Goal: Task Accomplishment & Management: Manage account settings

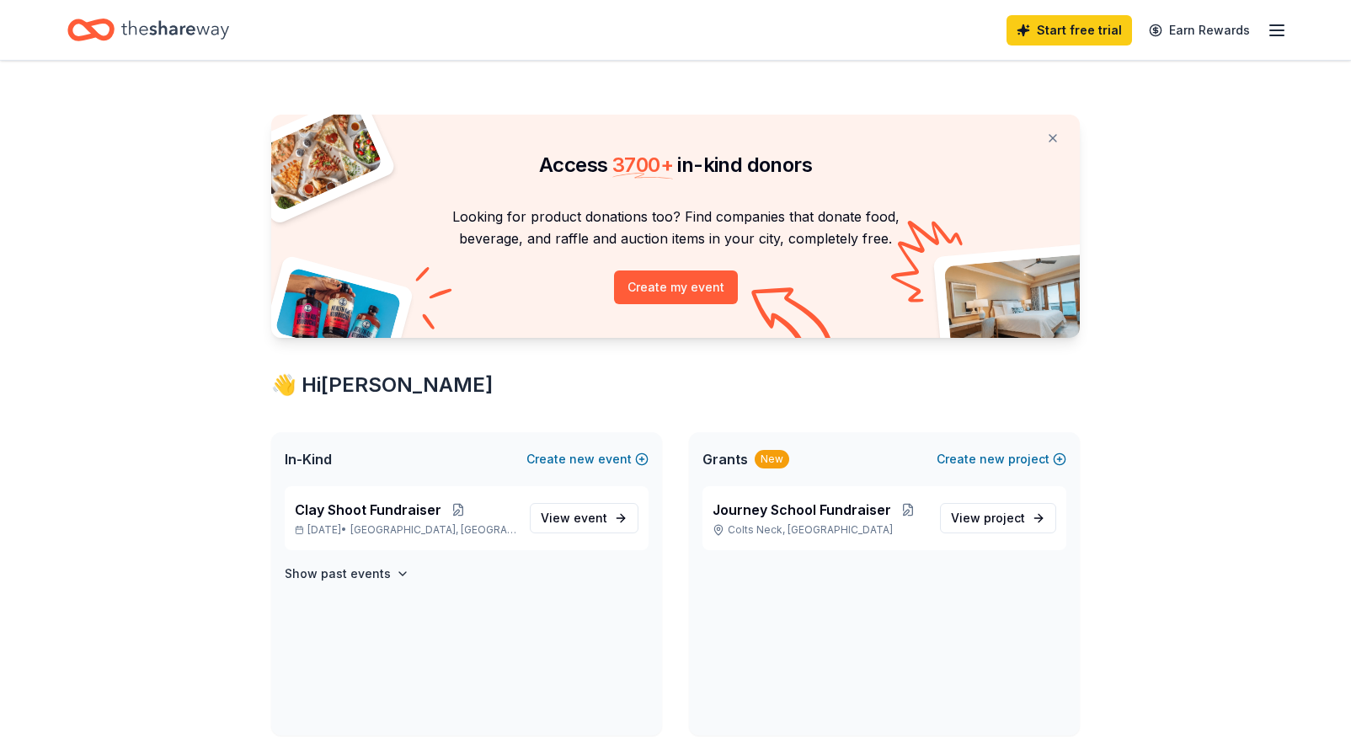
click at [1278, 34] on icon "button" at bounding box center [1277, 30] width 20 height 20
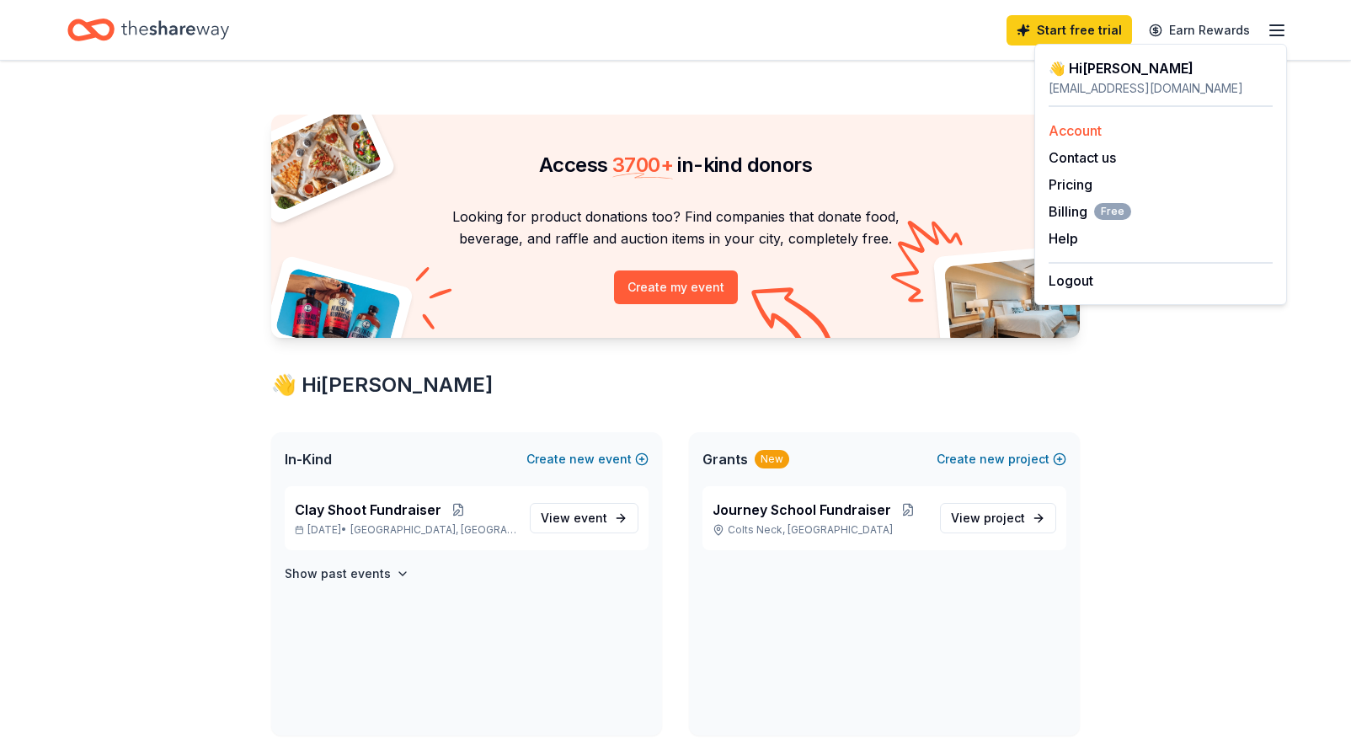
click at [1092, 134] on link "Account" at bounding box center [1075, 130] width 53 height 17
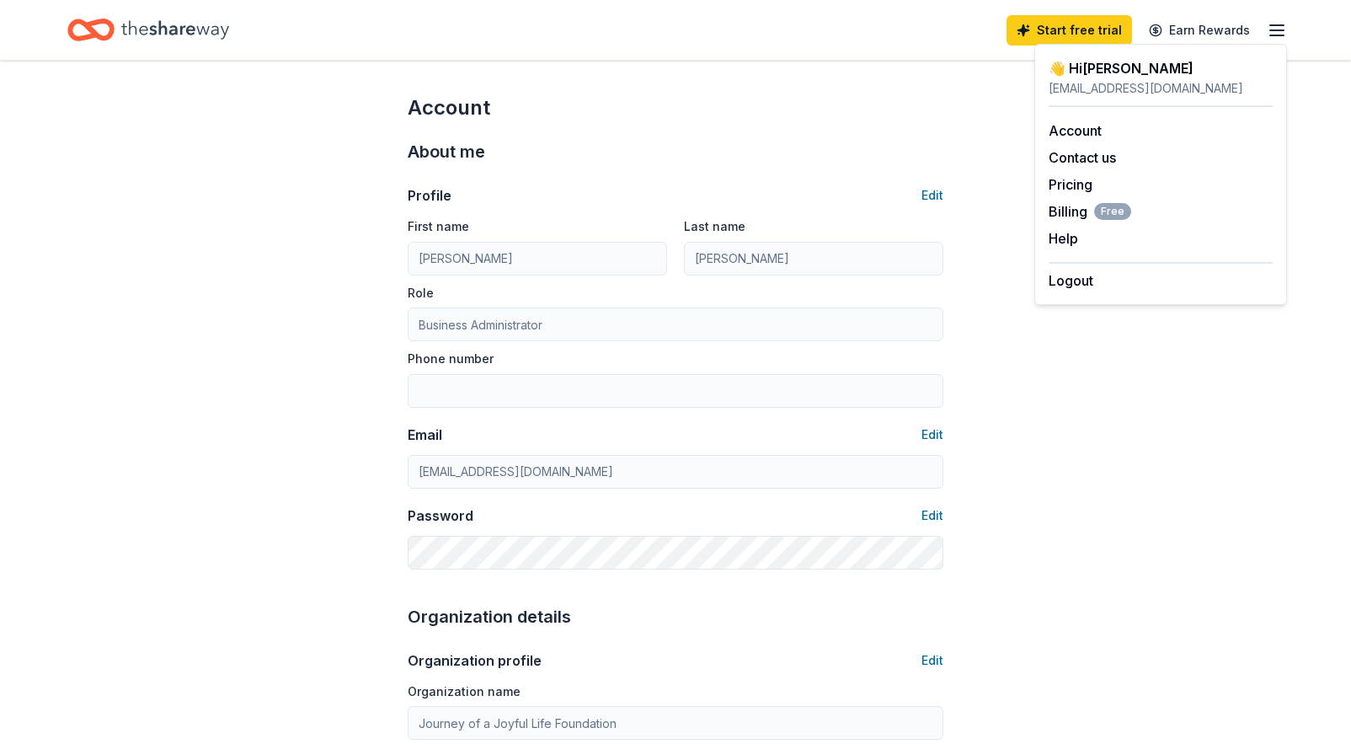
click at [159, 32] on icon "Home" at bounding box center [175, 29] width 108 height 19
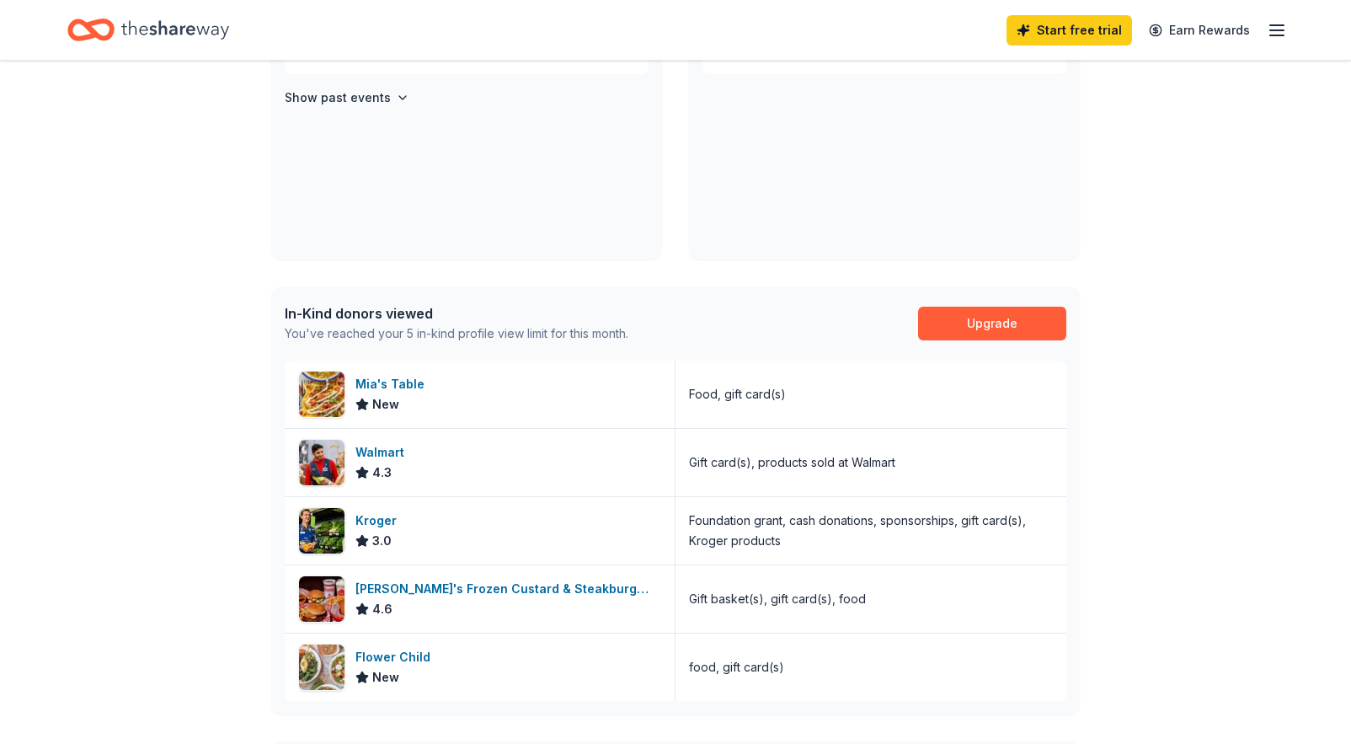
scroll to position [478, 0]
click at [380, 377] on div "Mia's Table" at bounding box center [393, 382] width 76 height 20
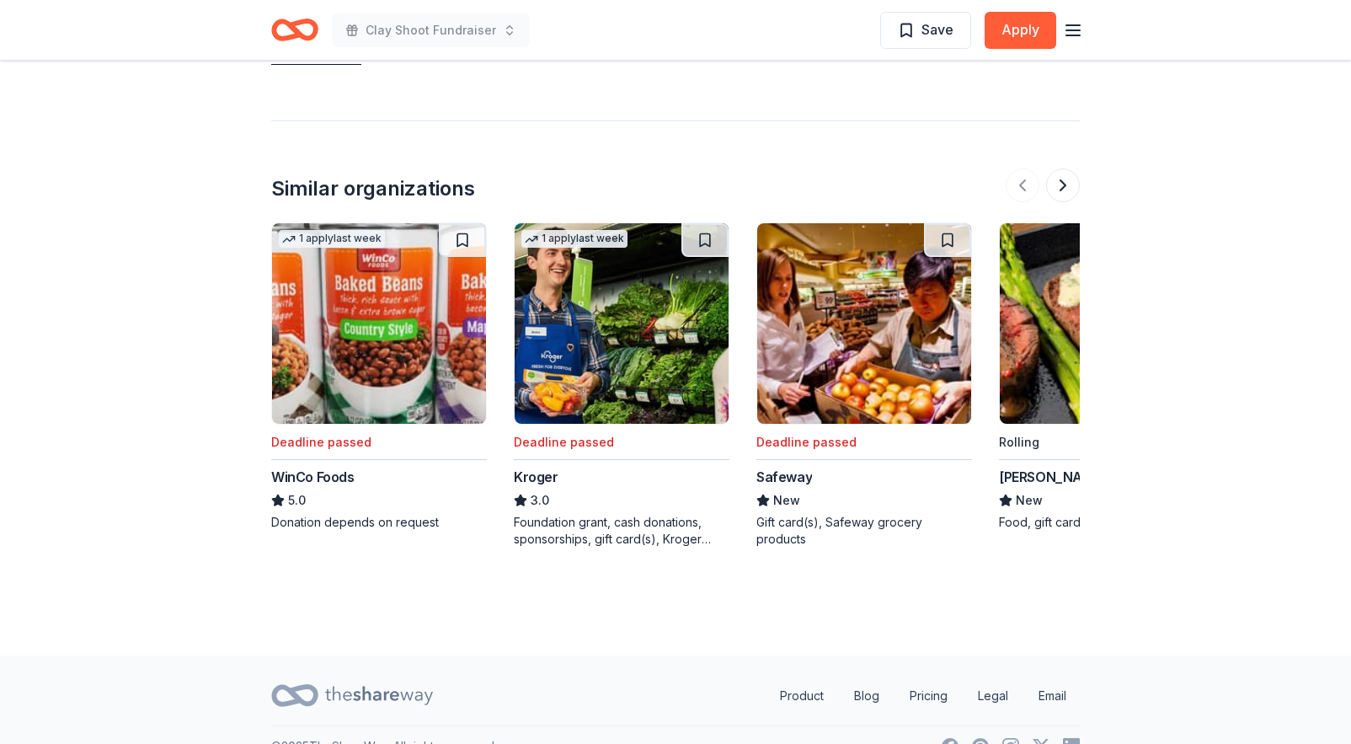
scroll to position [1503, 0]
click at [1060, 169] on button at bounding box center [1063, 186] width 34 height 34
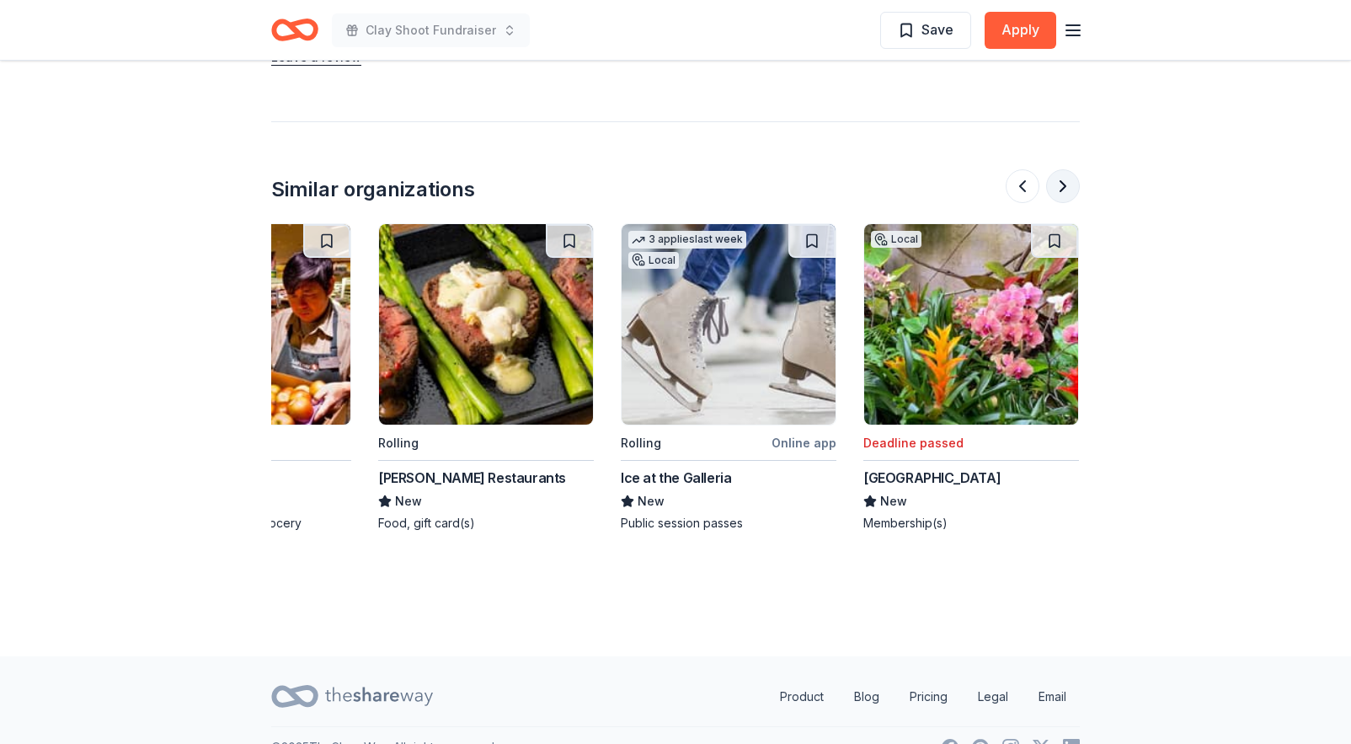
scroll to position [0, 728]
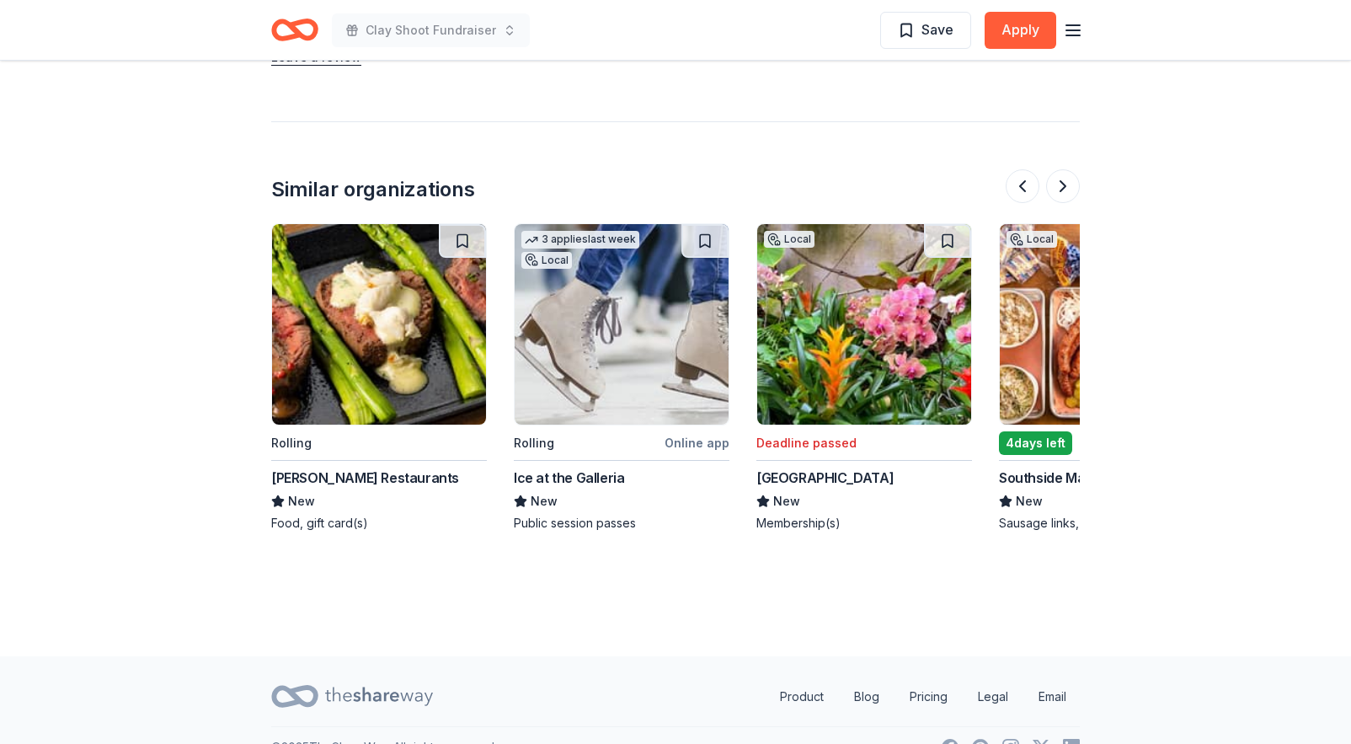
click at [341, 467] on div "[PERSON_NAME] Restaurants" at bounding box center [365, 477] width 188 height 20
click at [1063, 169] on button at bounding box center [1063, 186] width 34 height 34
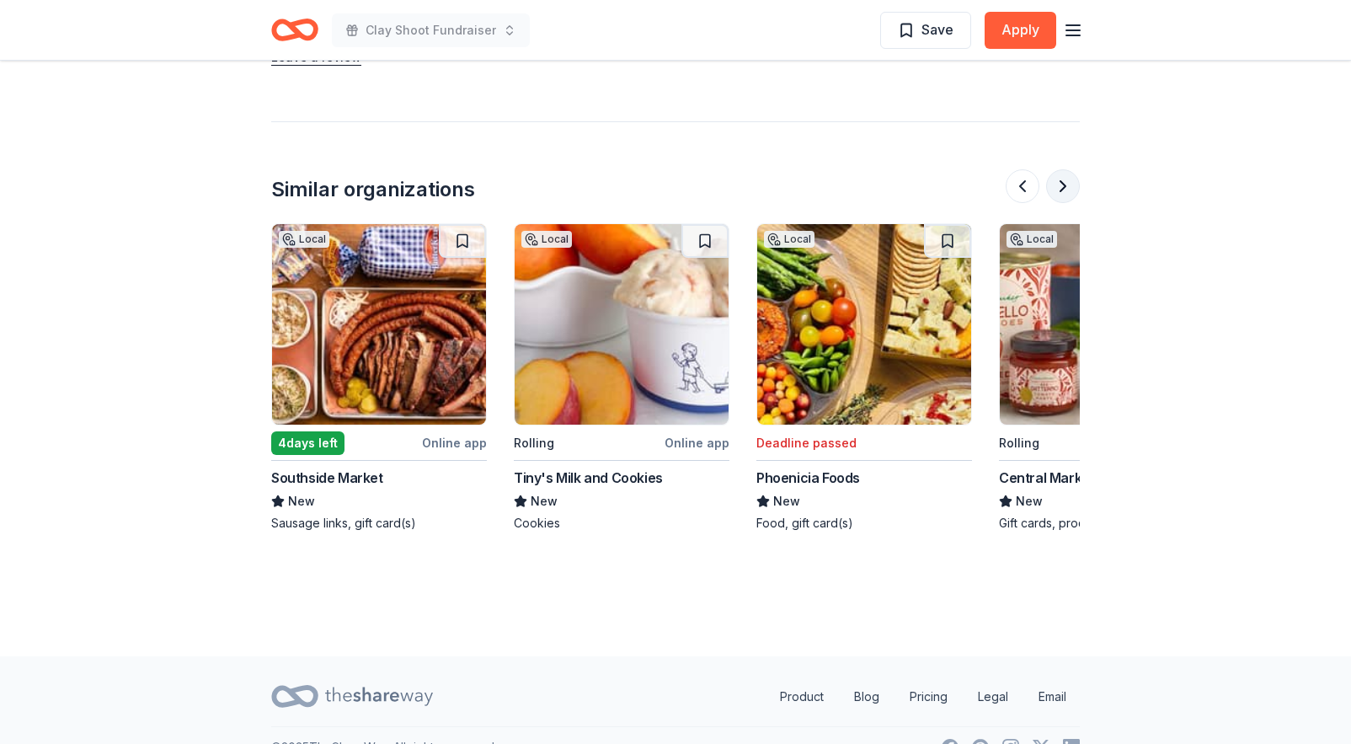
click at [1063, 169] on button at bounding box center [1063, 186] width 34 height 34
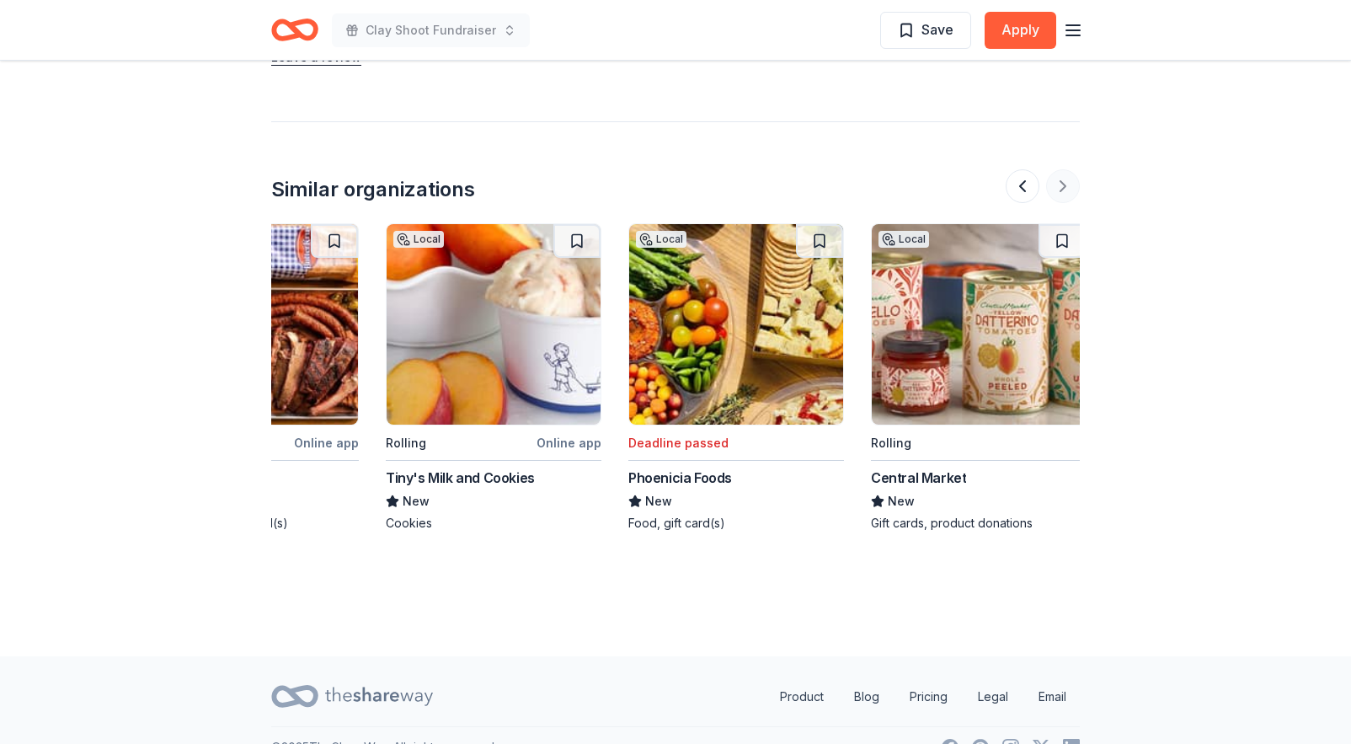
scroll to position [0, 1590]
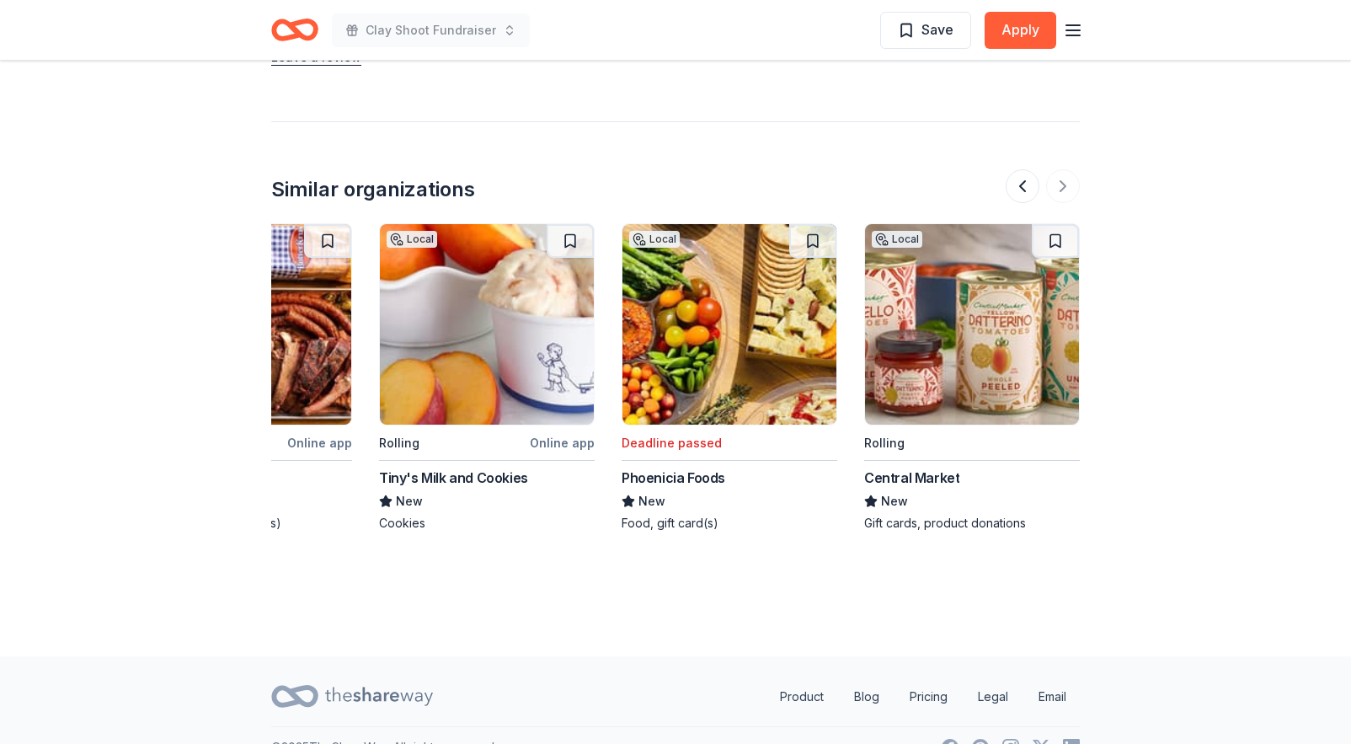
click at [1076, 29] on icon "button" at bounding box center [1073, 30] width 20 height 20
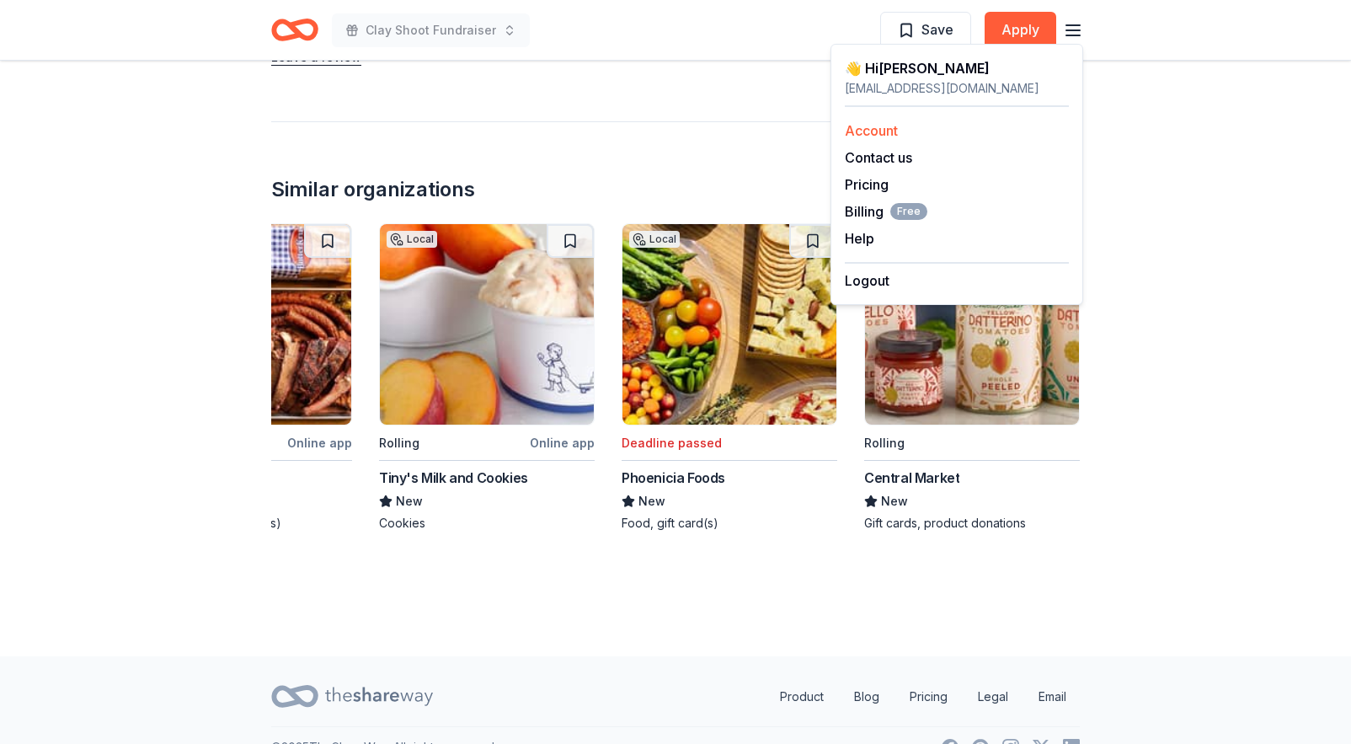
click at [890, 131] on link "Account" at bounding box center [871, 130] width 53 height 17
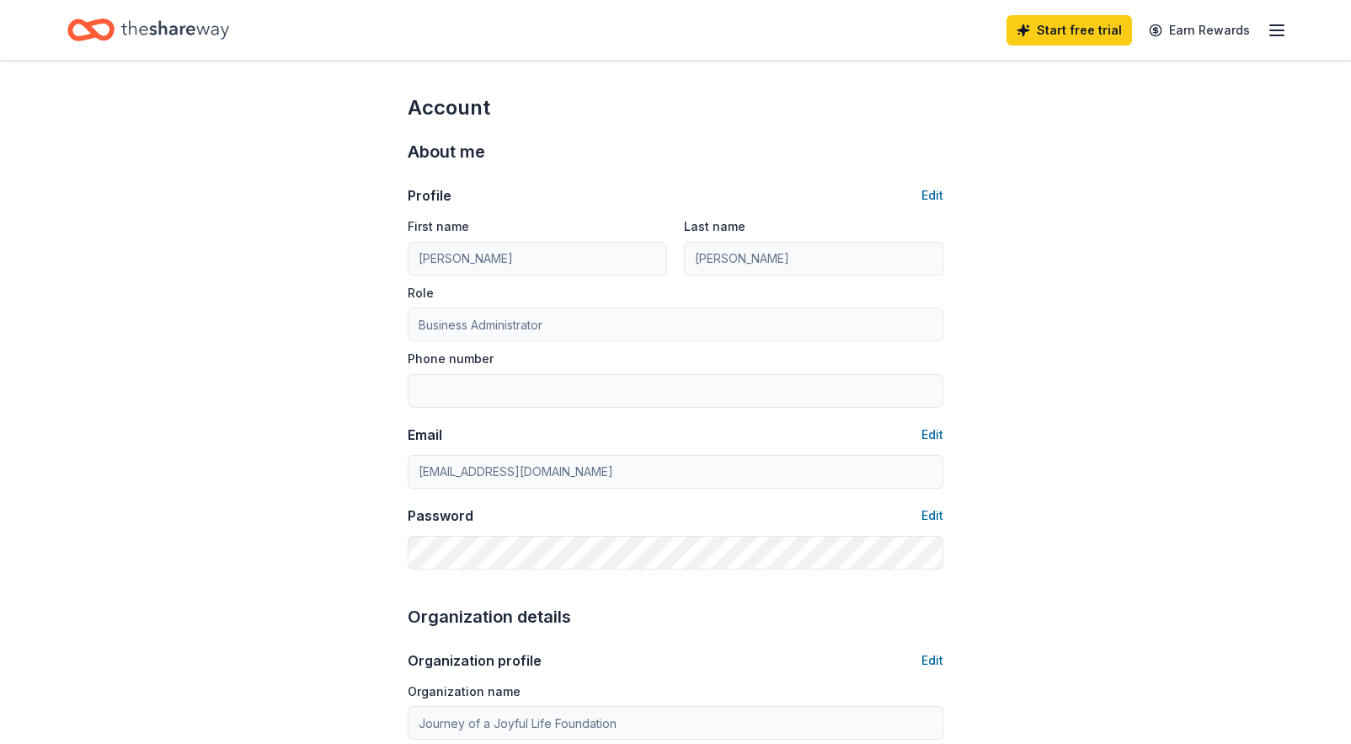
click at [1272, 28] on icon "button" at bounding box center [1277, 30] width 20 height 20
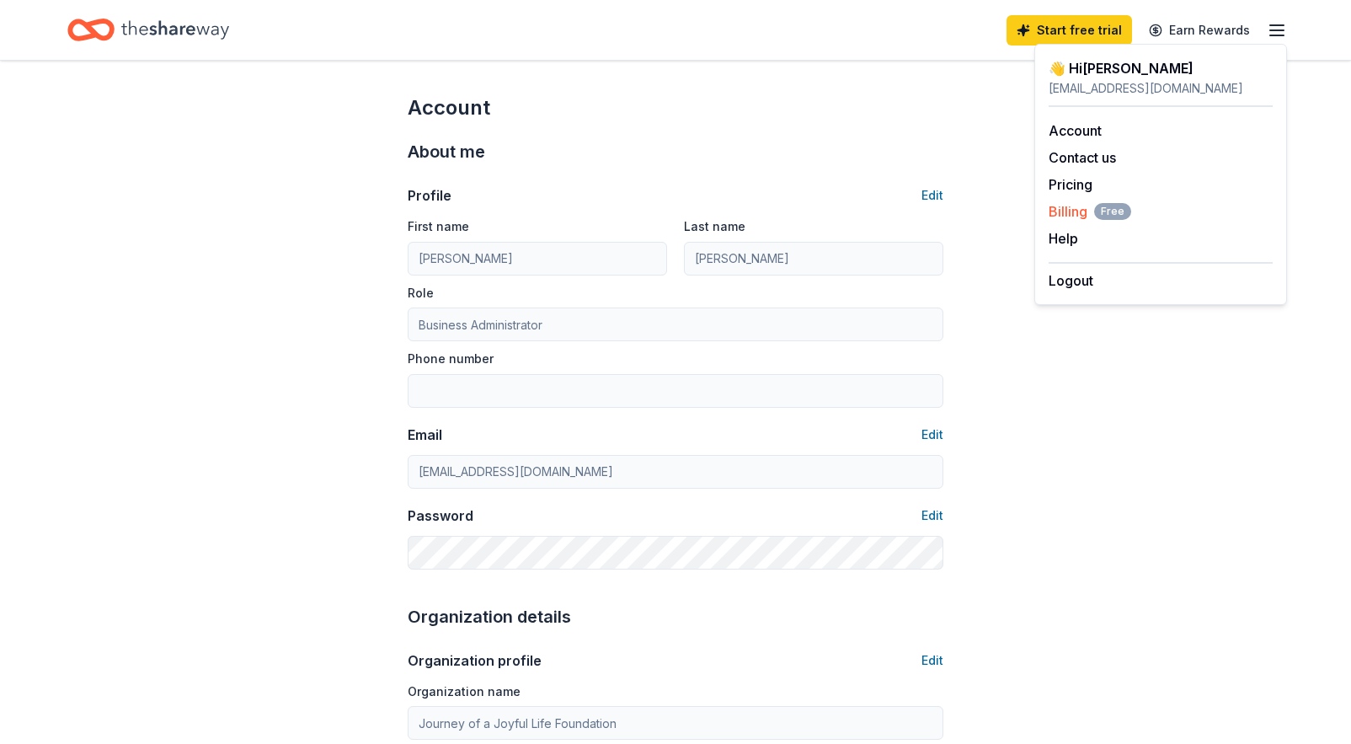
click at [1075, 211] on span "Billing Free" at bounding box center [1090, 211] width 83 height 20
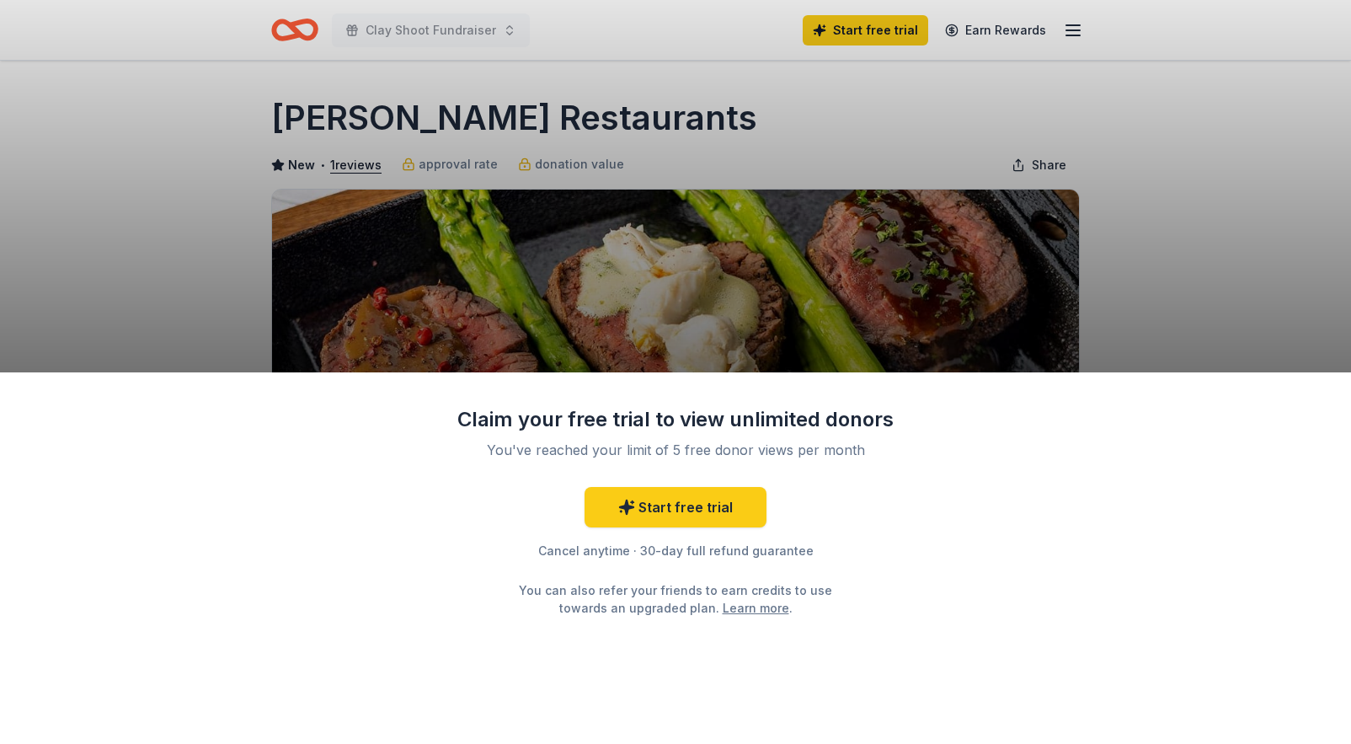
click at [1125, 328] on div "Claim your free trial to view unlimited donors You've reached your limit of 5 f…" at bounding box center [675, 372] width 1351 height 744
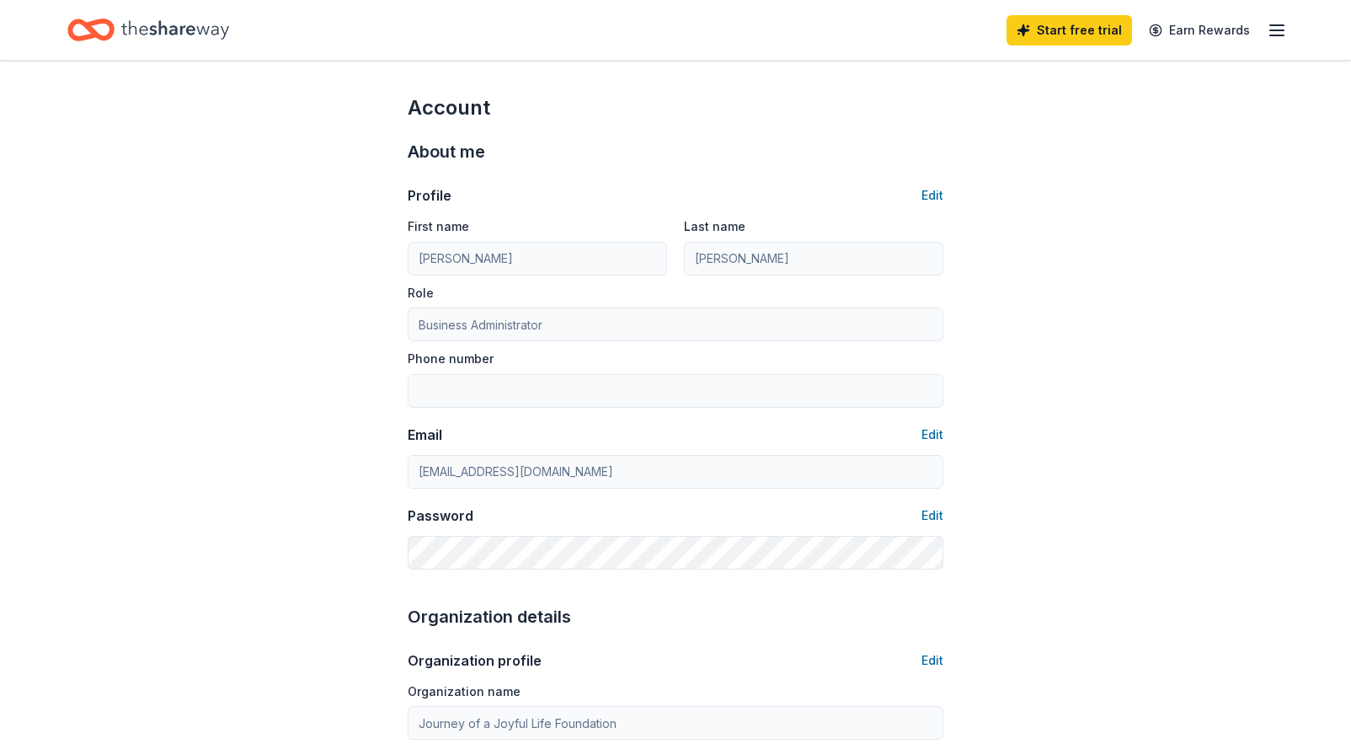
click at [1268, 30] on icon "button" at bounding box center [1277, 30] width 20 height 20
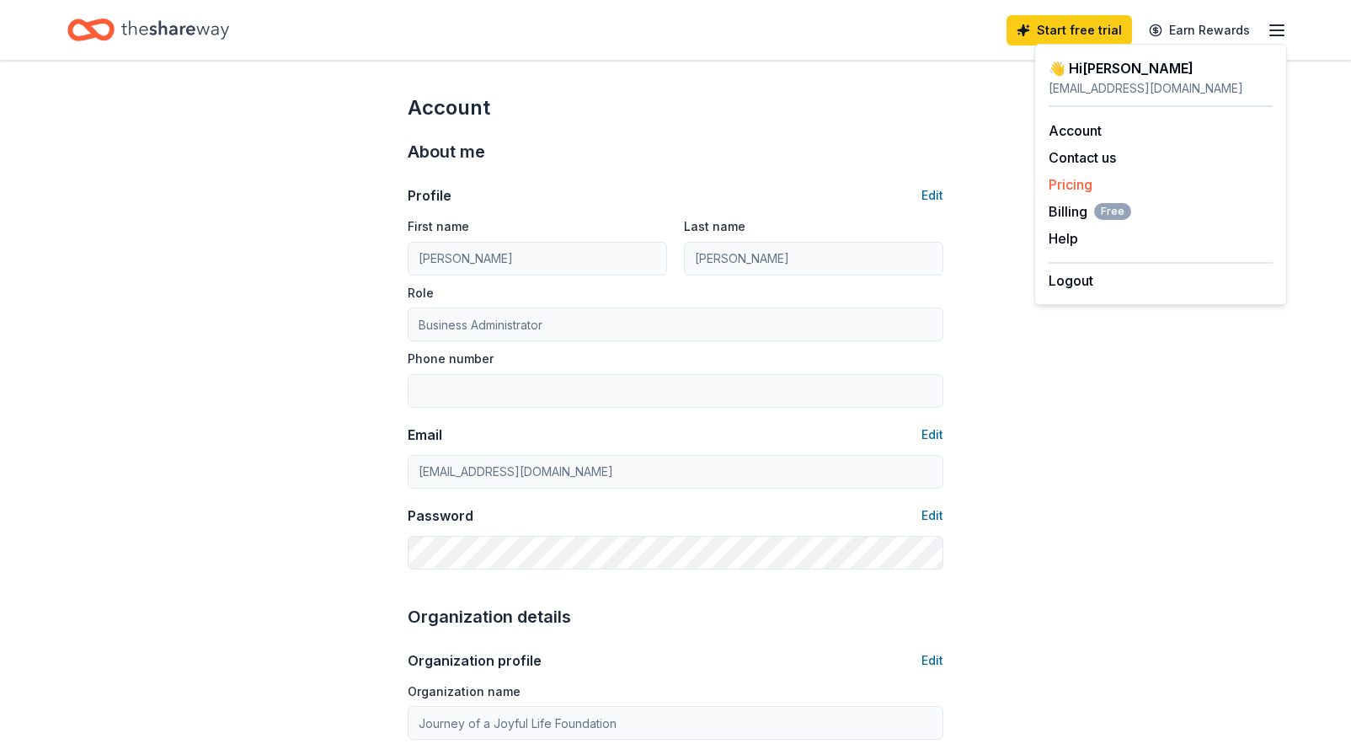
click at [1060, 185] on link "Pricing" at bounding box center [1071, 184] width 44 height 17
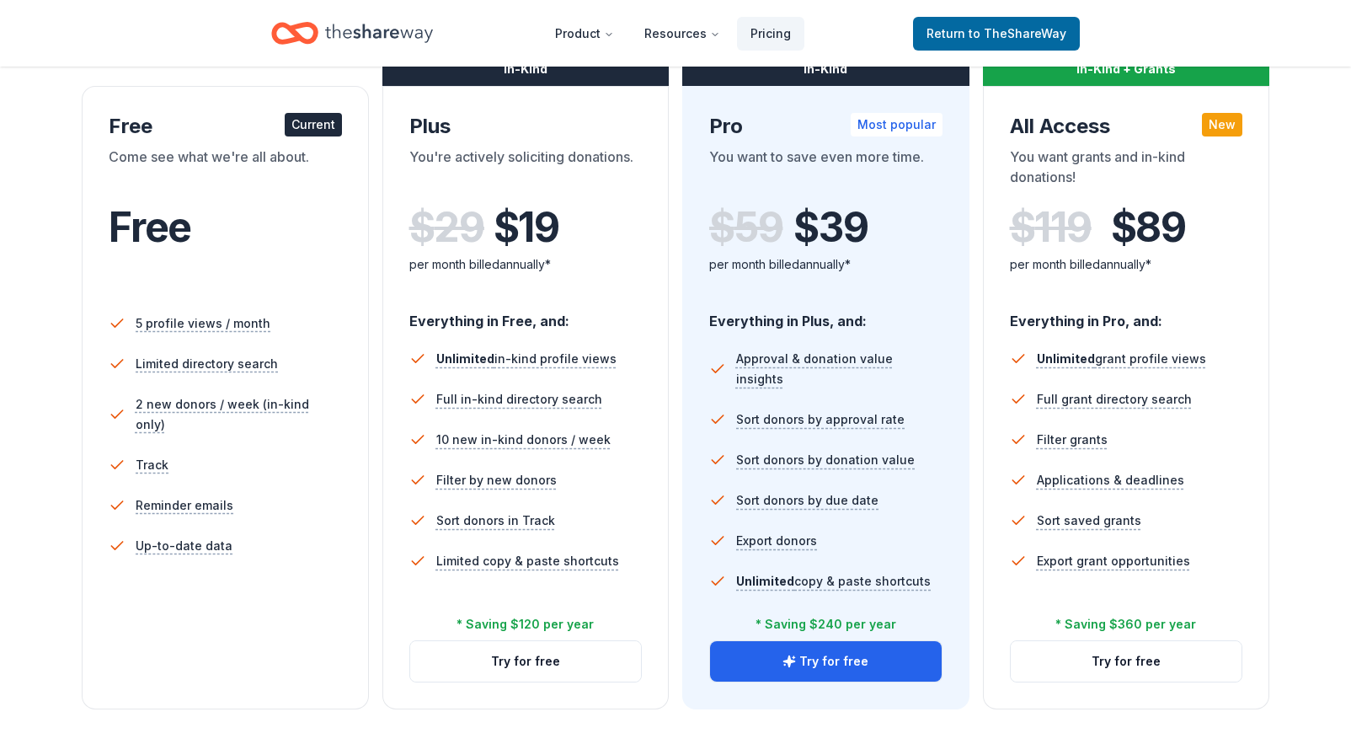
scroll to position [278, 0]
